Goal: Check status: Check status

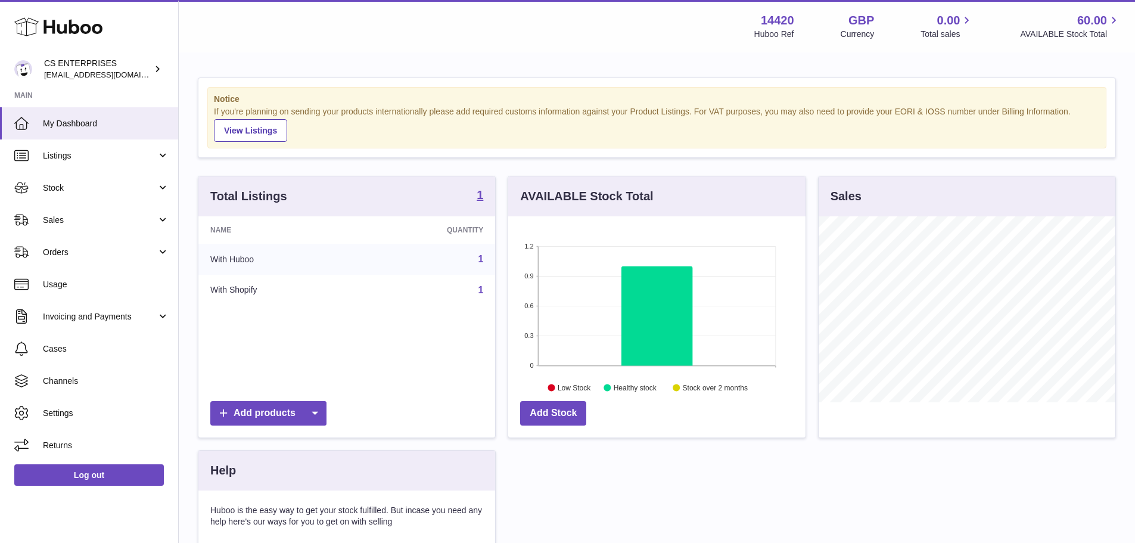
scroll to position [186, 297]
click at [84, 184] on span "Stock" at bounding box center [100, 187] width 114 height 11
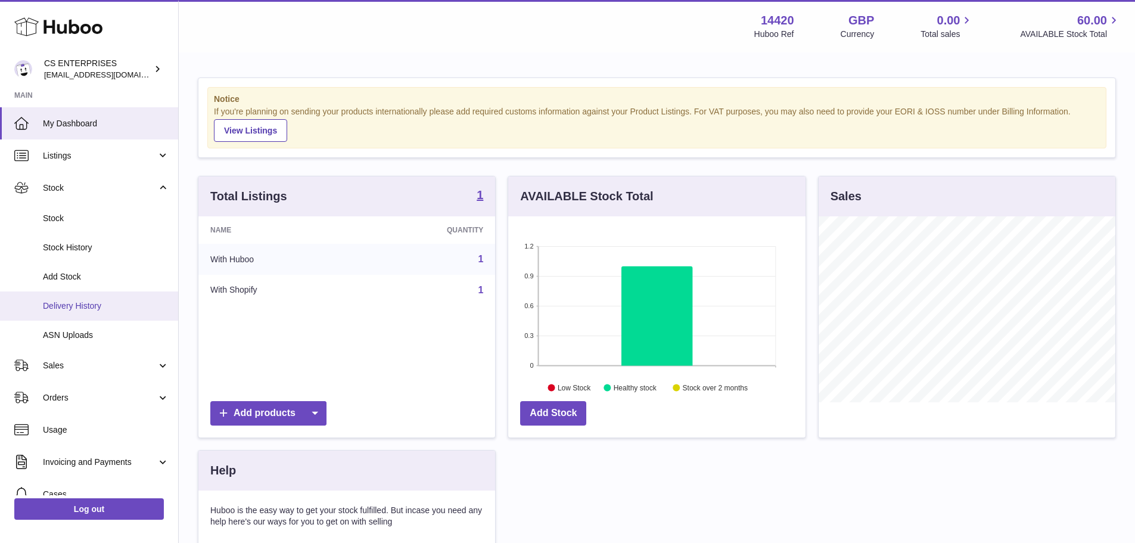
click at [89, 298] on link "Delivery History" at bounding box center [89, 305] width 178 height 29
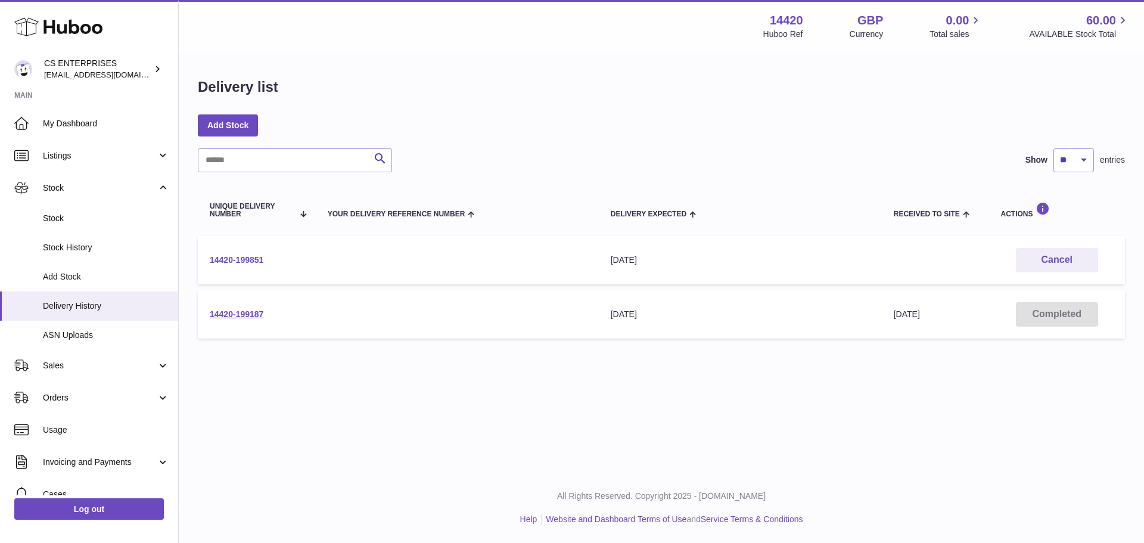
click at [243, 259] on link "14420-199851" at bounding box center [237, 260] width 54 height 10
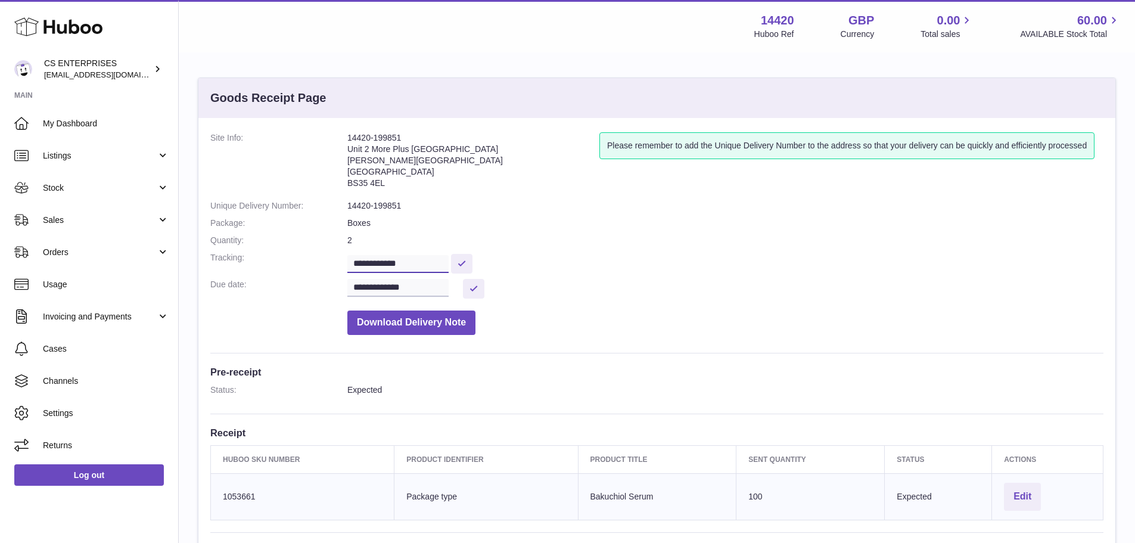
drag, startPoint x: 419, startPoint y: 262, endPoint x: 347, endPoint y: 264, distance: 71.5
click at [347, 264] on input "**********" at bounding box center [397, 264] width 101 height 18
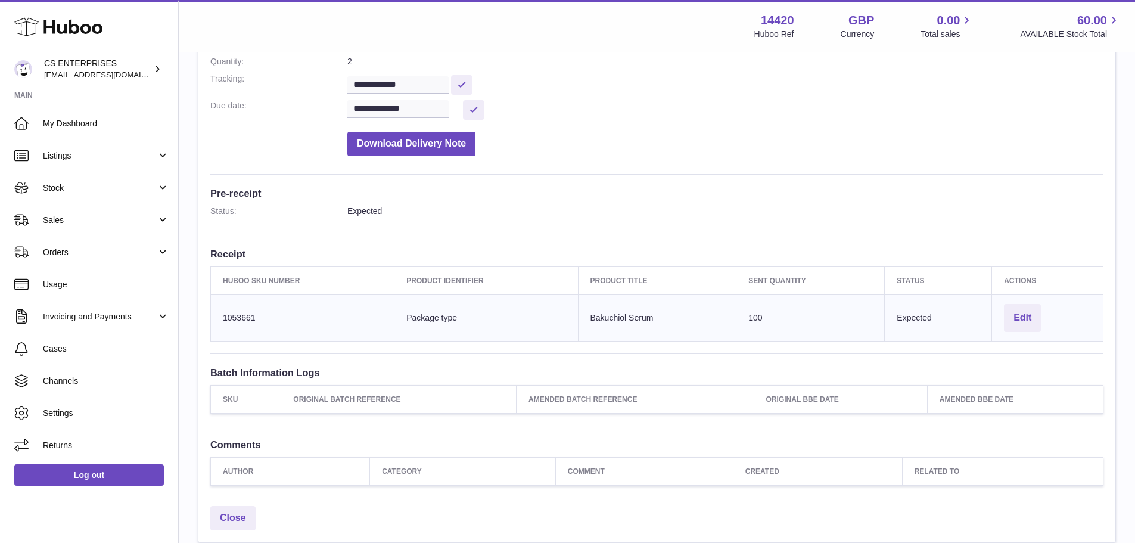
click at [538, 58] on dd "2" at bounding box center [725, 61] width 756 height 11
